Goal: Task Accomplishment & Management: Use online tool/utility

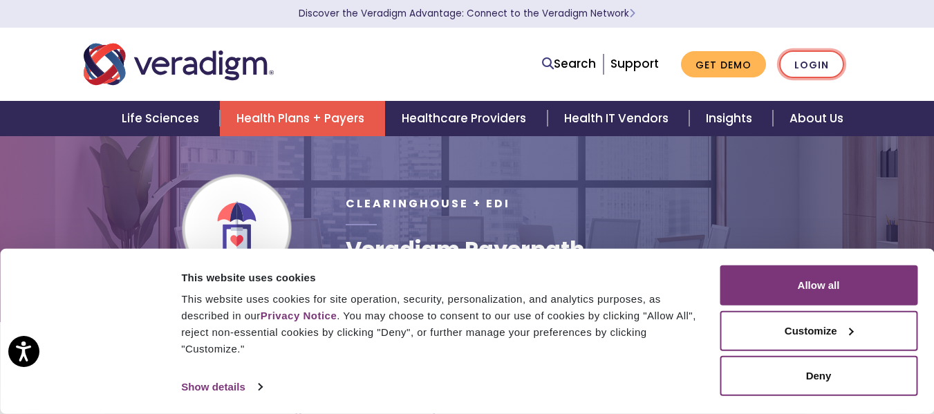
click at [791, 59] on link "Login" at bounding box center [811, 64] width 65 height 28
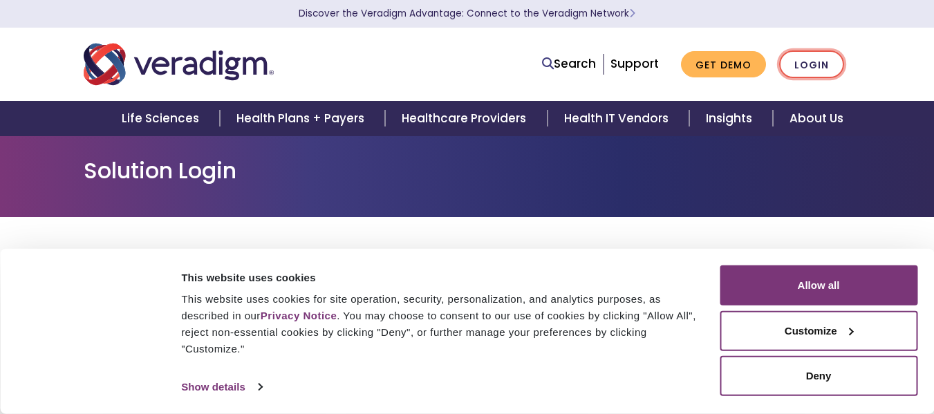
click at [809, 63] on link "Login" at bounding box center [811, 64] width 65 height 28
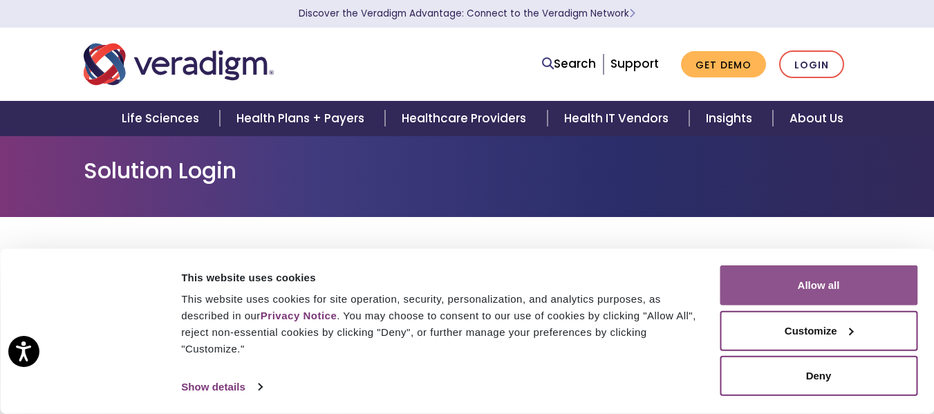
click at [844, 276] on button "Allow all" at bounding box center [819, 285] width 198 height 40
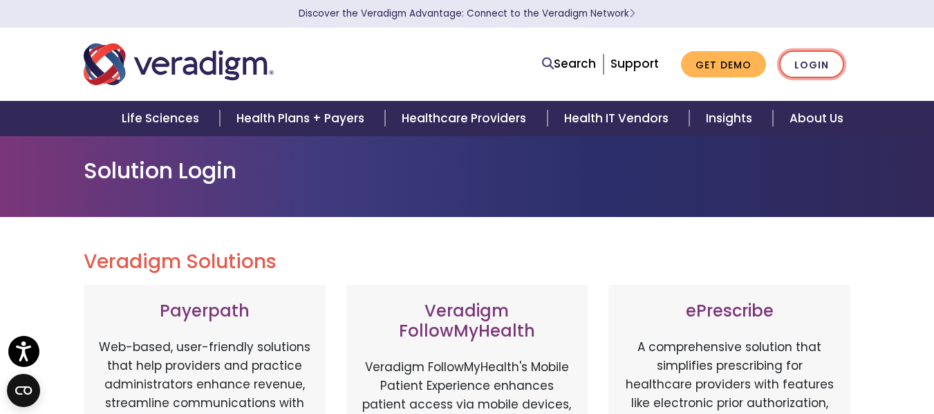
click at [798, 76] on link "Login" at bounding box center [811, 64] width 65 height 28
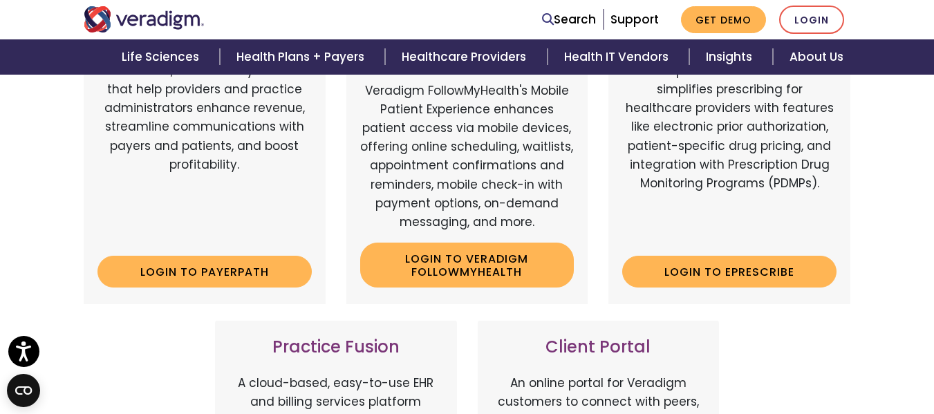
scroll to position [415, 0]
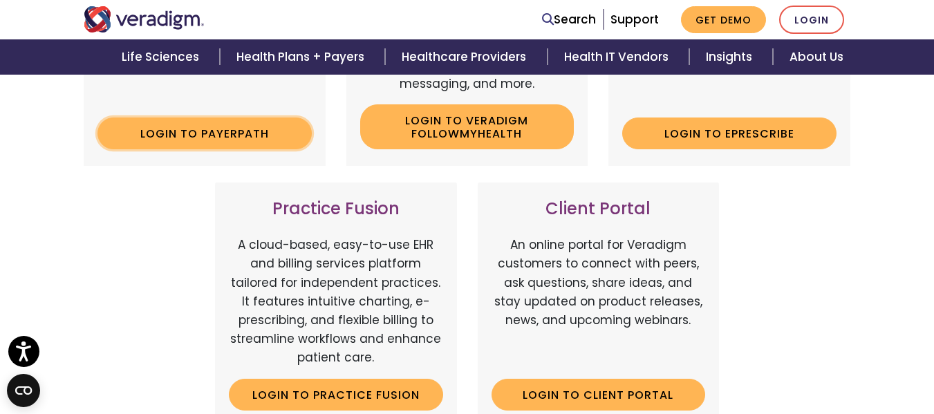
click at [216, 140] on link "Login to Payerpath" at bounding box center [204, 134] width 214 height 32
